Goal: Information Seeking & Learning: Learn about a topic

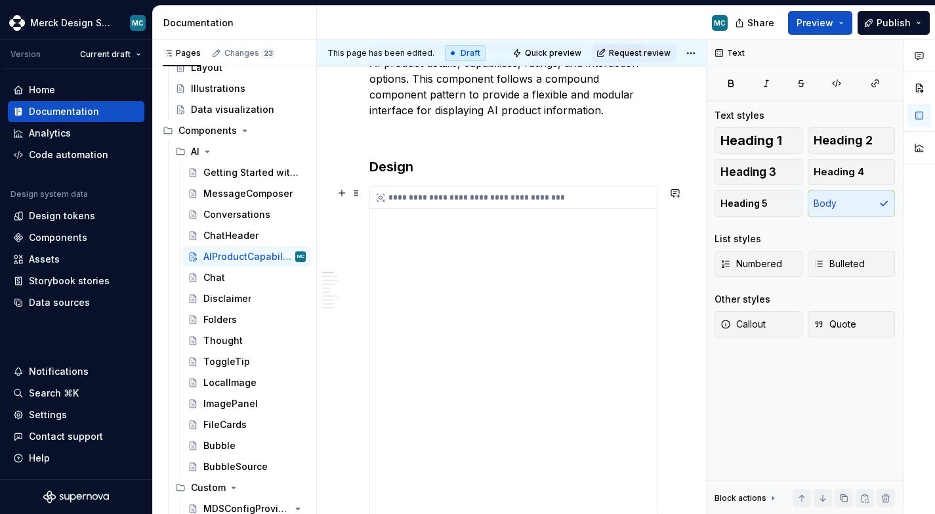
scroll to position [281, 0]
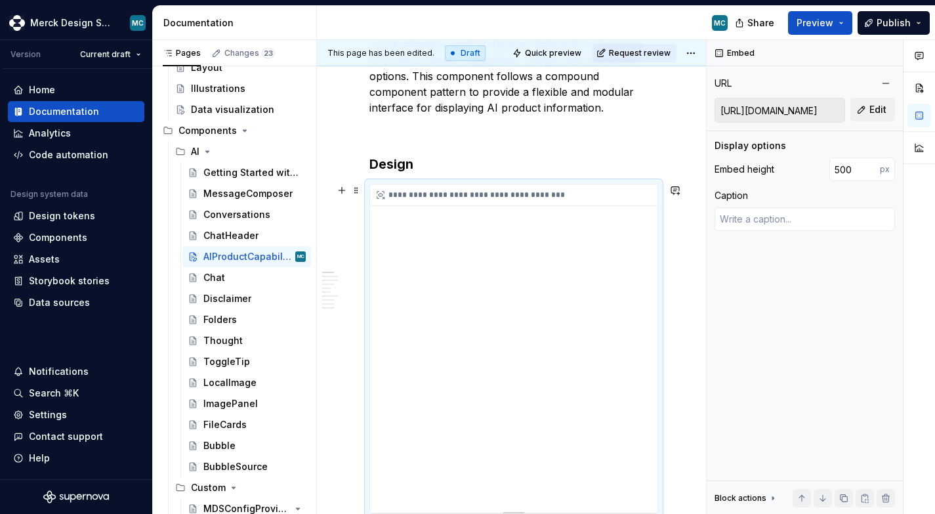
click at [560, 303] on div "**********" at bounding box center [514, 348] width 288 height 328
click at [761, 107] on input "[URL][DOMAIN_NAME]" at bounding box center [779, 110] width 129 height 24
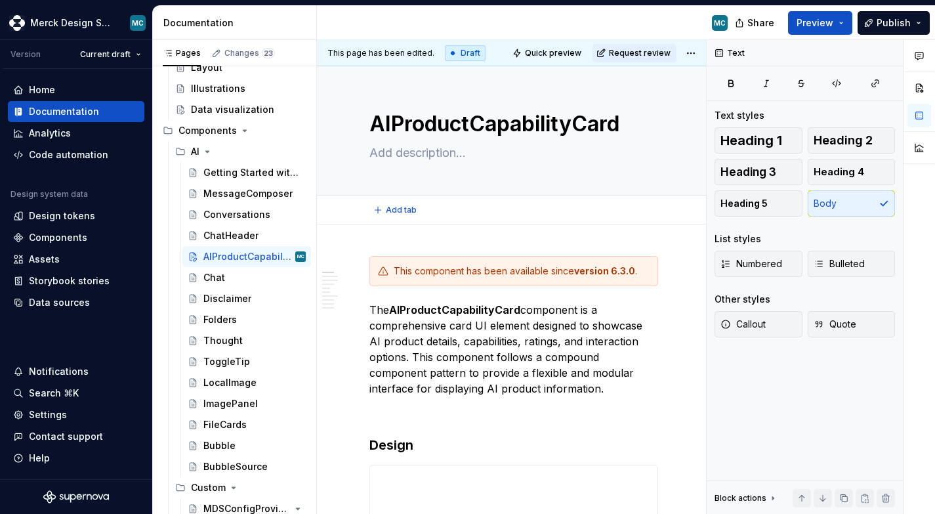
scroll to position [0, 0]
click at [842, 11] on button "Preview" at bounding box center [820, 23] width 64 height 24
click at [465, 25] on div "MC" at bounding box center [527, 23] width 421 height 34
type textarea "*"
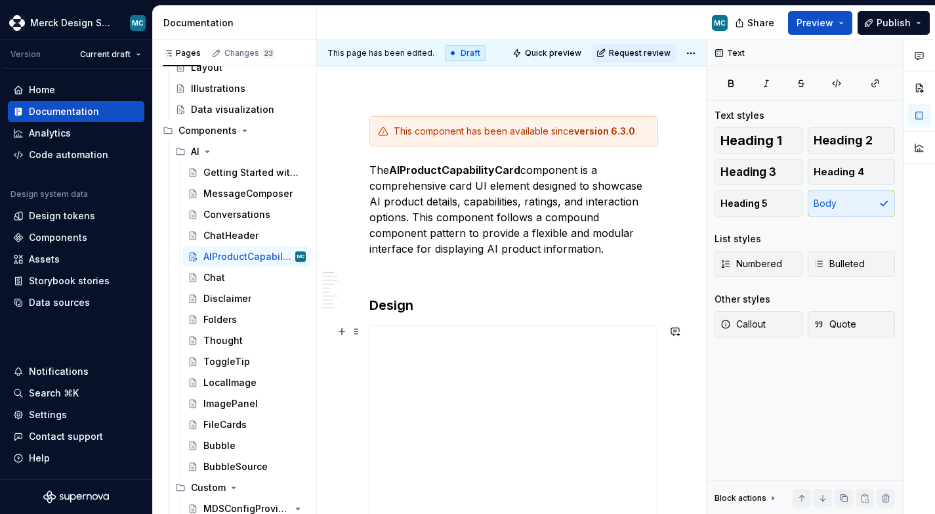
scroll to position [158, 0]
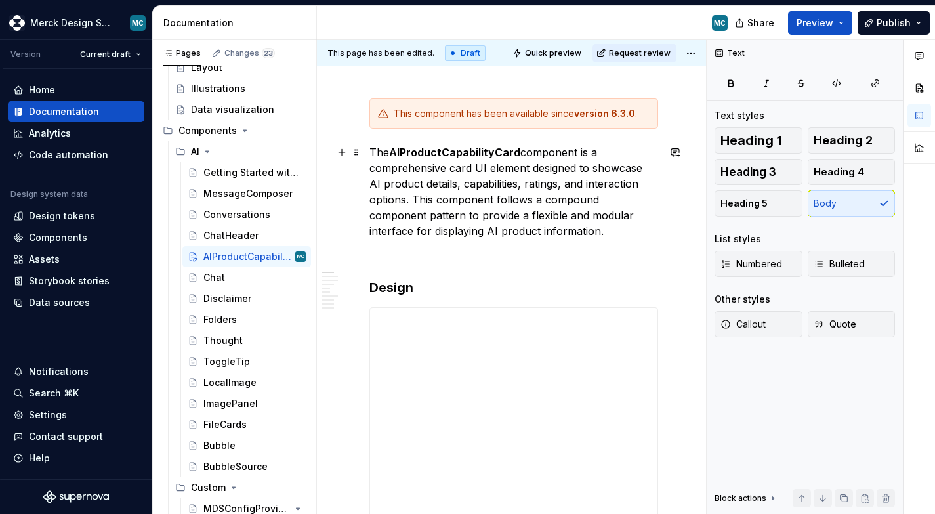
click at [575, 228] on p "The AIProductCapabilityCard component is a comprehensive card UI element design…" at bounding box center [514, 191] width 289 height 95
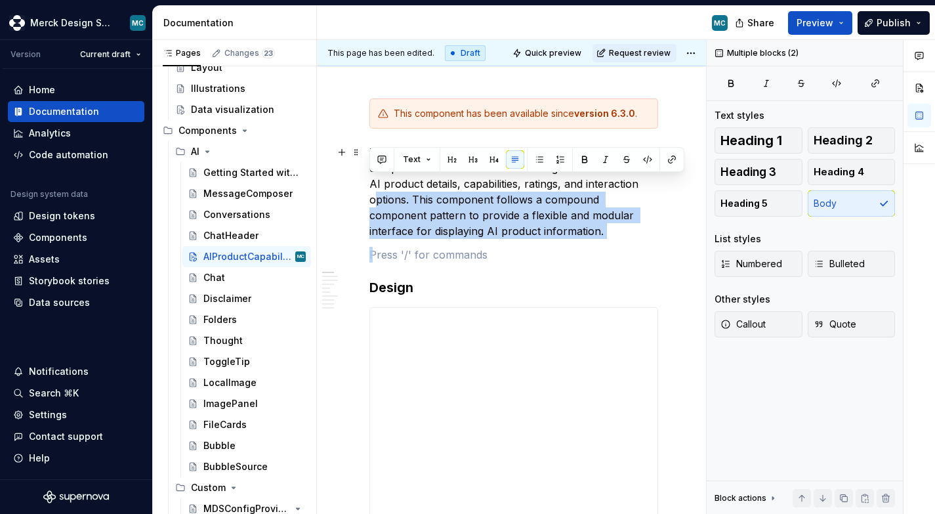
drag, startPoint x: 575, startPoint y: 228, endPoint x: 358, endPoint y: 202, distance: 218.9
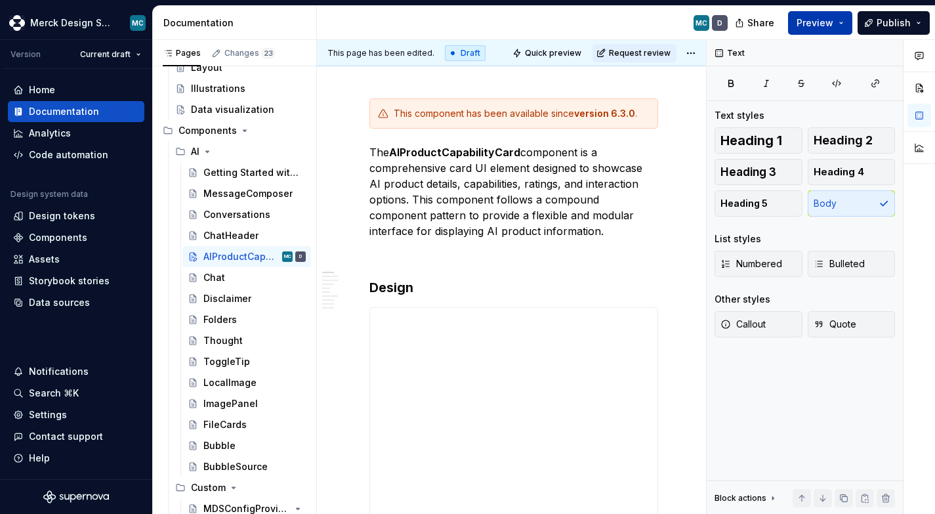
click at [815, 23] on span "Preview" at bounding box center [815, 22] width 37 height 13
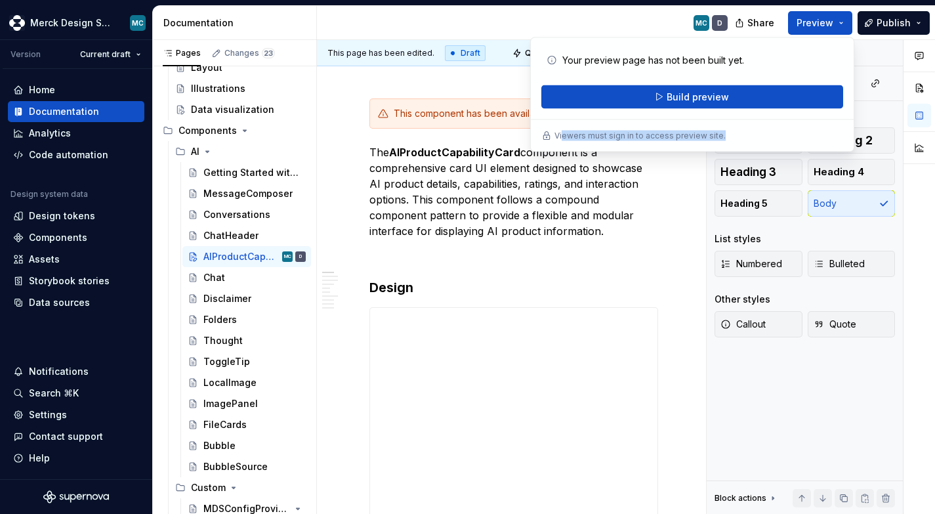
drag, startPoint x: 563, startPoint y: 136, endPoint x: 735, endPoint y: 136, distance: 171.3
click at [735, 136] on div "Viewers must sign in to access preview site." at bounding box center [693, 136] width 302 height 11
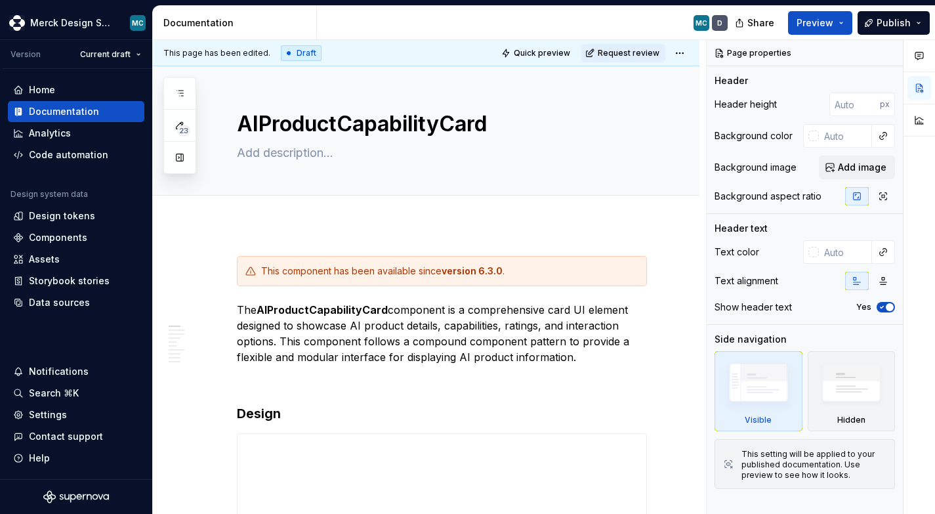
click at [834, 22] on span "Preview" at bounding box center [815, 22] width 37 height 13
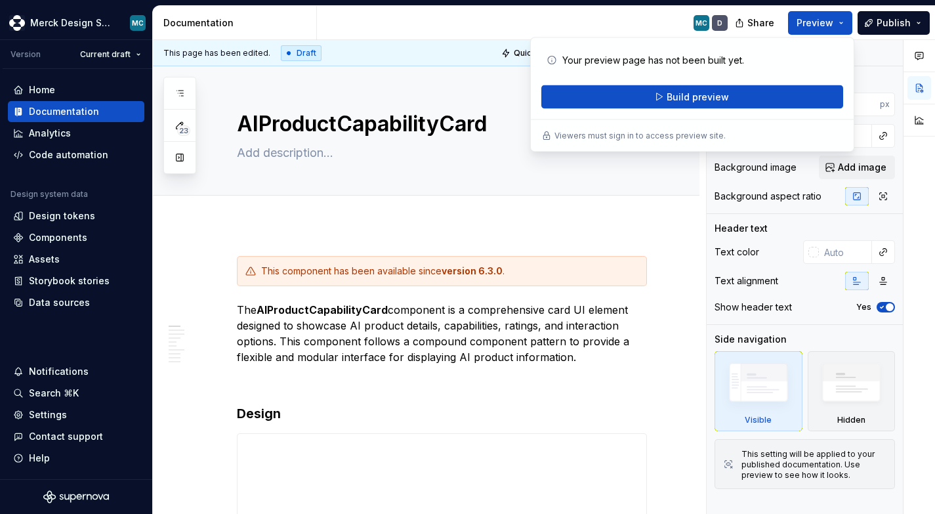
click at [834, 22] on span "Preview" at bounding box center [815, 22] width 37 height 13
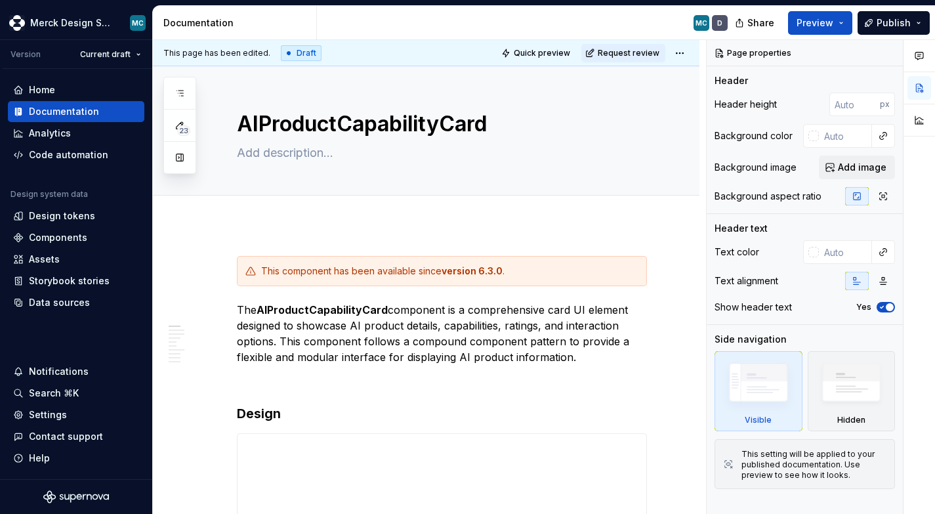
click at [834, 22] on span "Preview" at bounding box center [815, 22] width 37 height 13
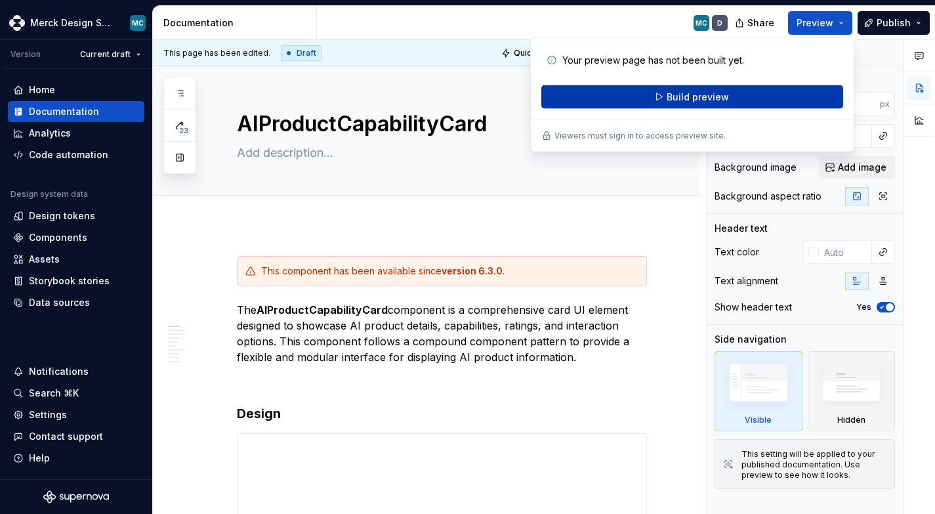
click at [670, 95] on span "Build preview" at bounding box center [698, 97] width 62 height 13
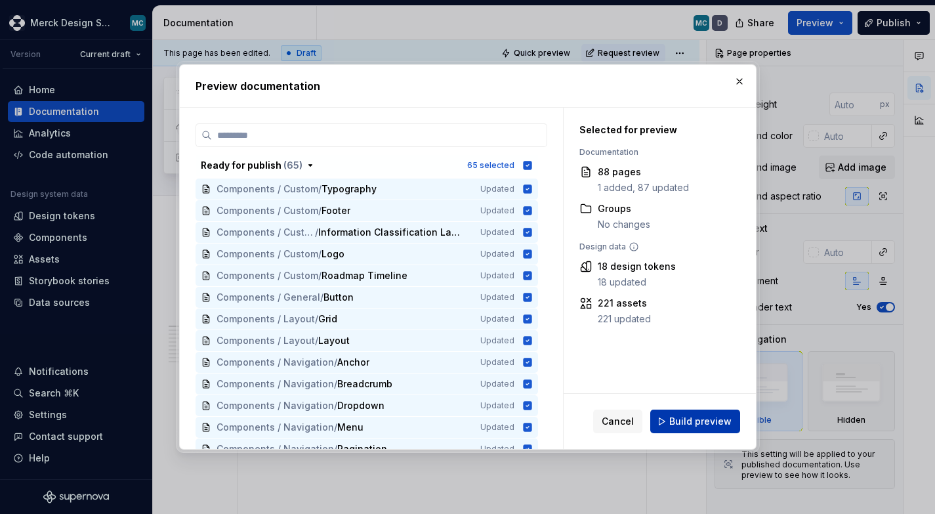
click at [700, 415] on button "Build preview" at bounding box center [696, 422] width 90 height 24
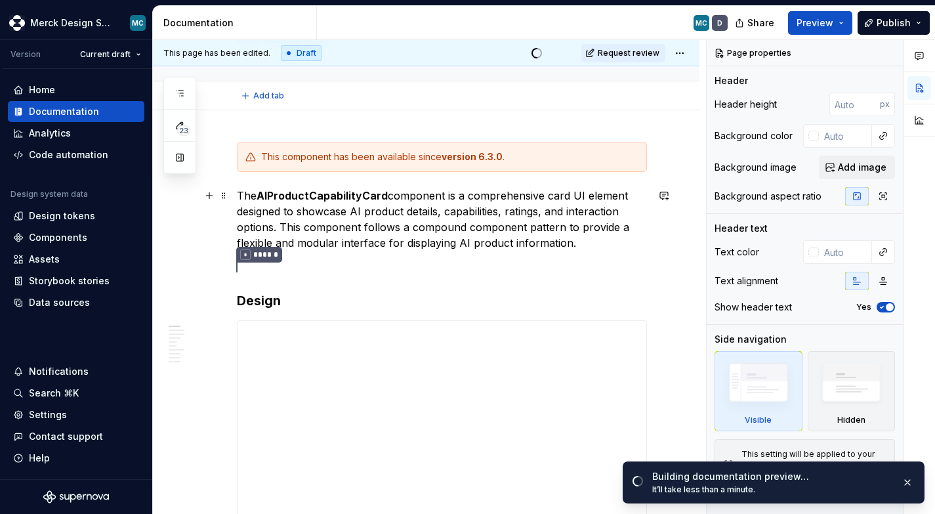
scroll to position [129, 0]
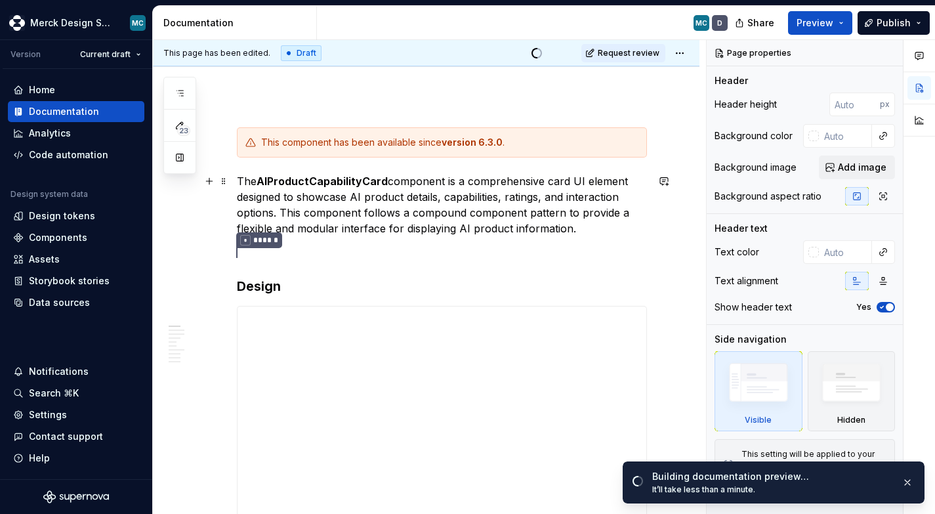
click at [614, 230] on p "The AIProductCapabilityCard component is a comprehensive card UI element design…" at bounding box center [442, 204] width 410 height 63
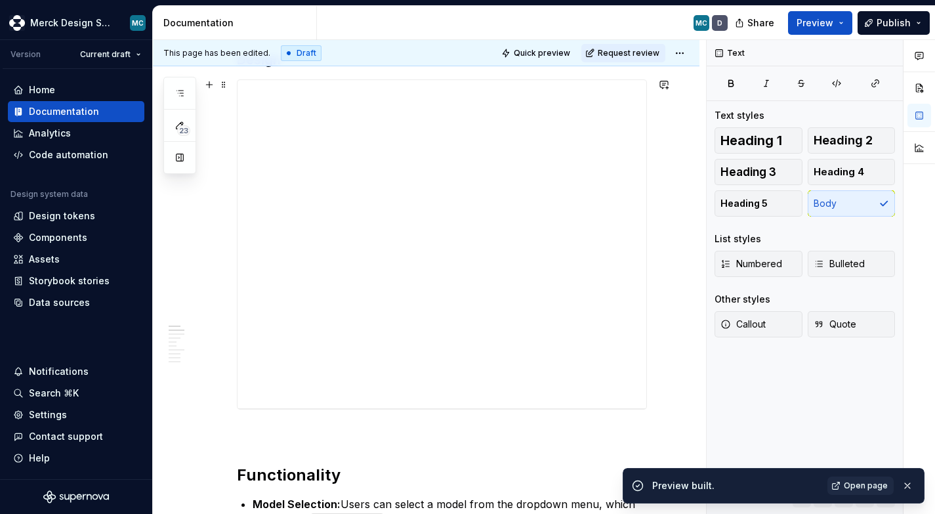
scroll to position [364, 0]
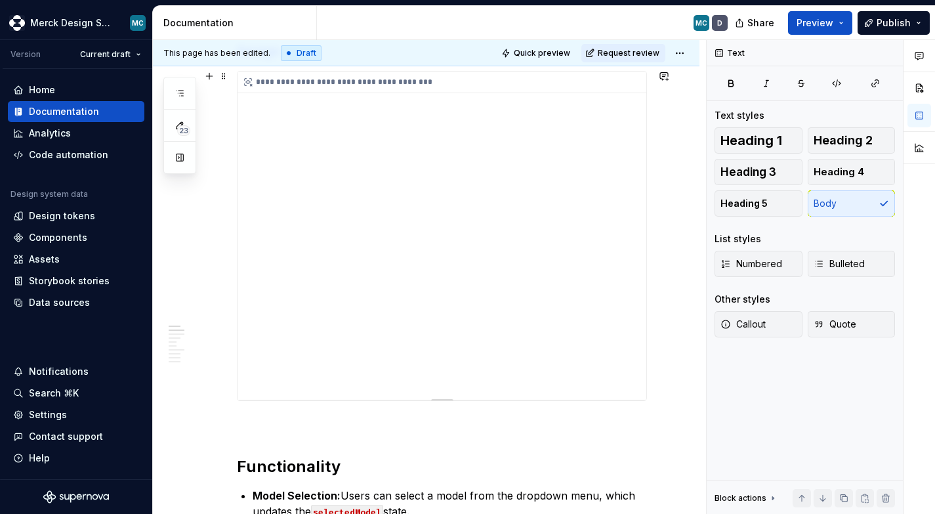
click at [419, 143] on div "**********" at bounding box center [442, 236] width 409 height 328
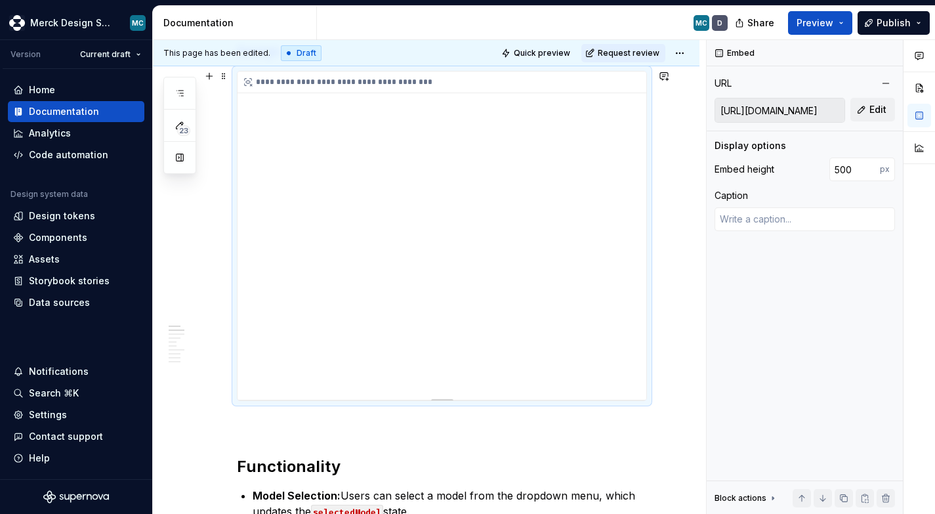
click at [487, 157] on div "**********" at bounding box center [442, 236] width 409 height 328
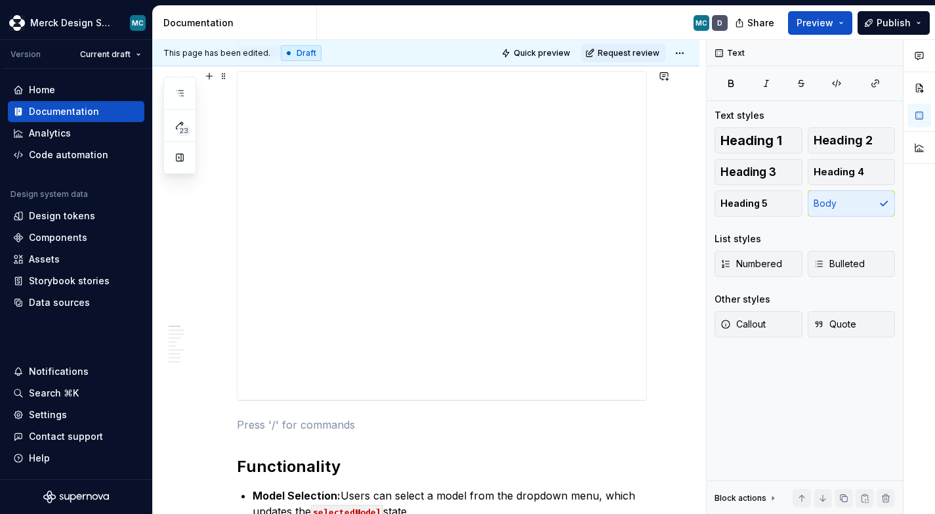
scroll to position [218, 0]
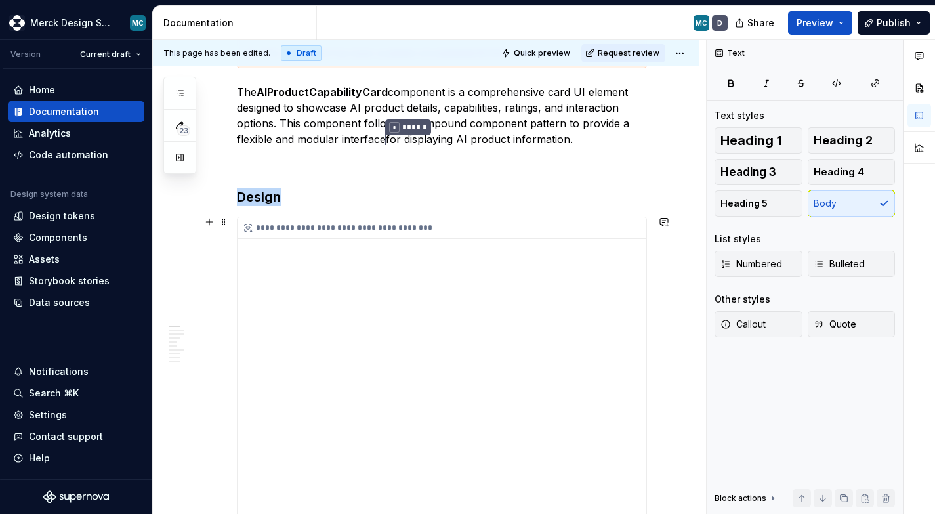
click at [457, 262] on div "**********" at bounding box center [442, 381] width 409 height 328
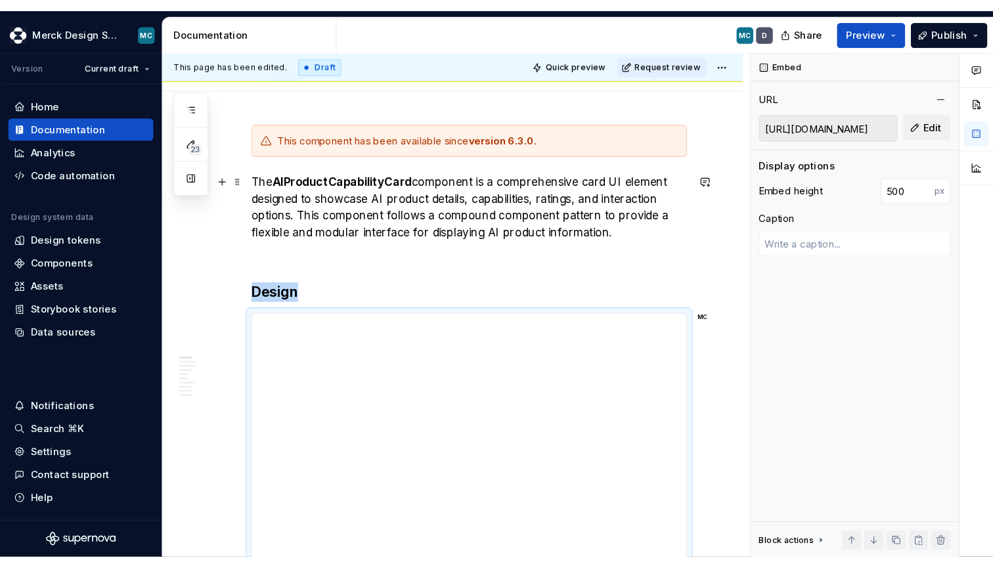
scroll to position [179, 0]
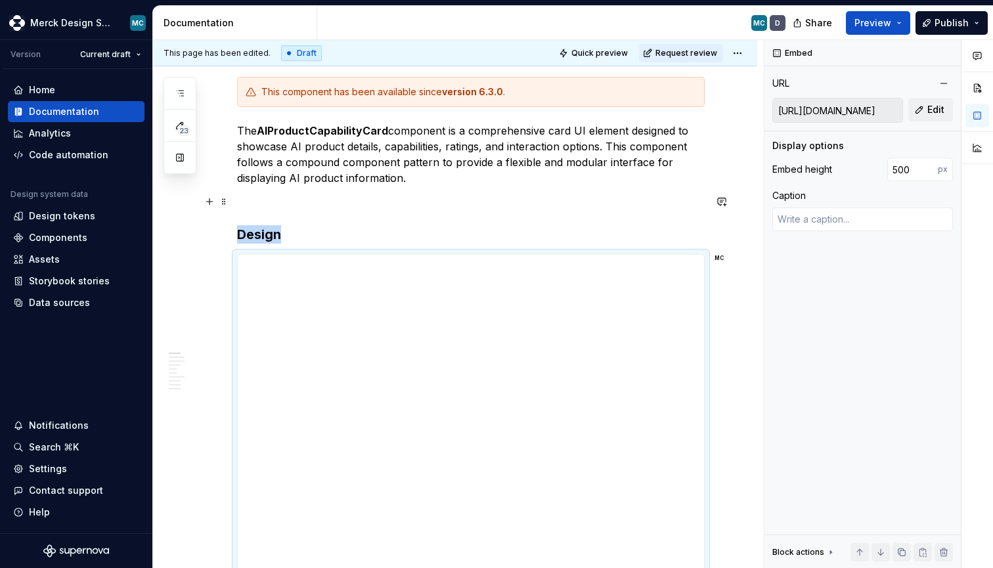
click at [589, 202] on p at bounding box center [470, 202] width 467 height 16
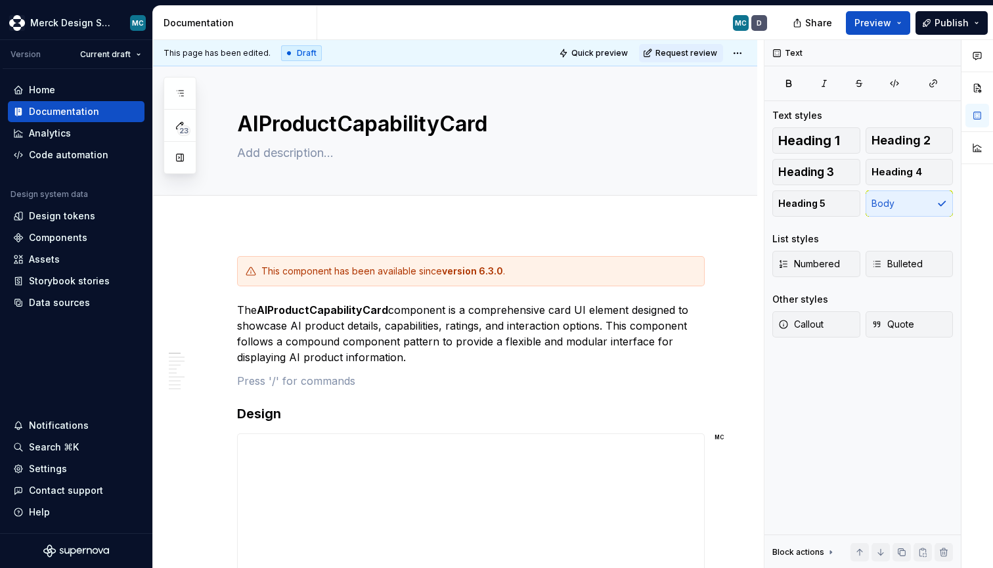
type textarea "*"
